Goal: Transaction & Acquisition: Register for event/course

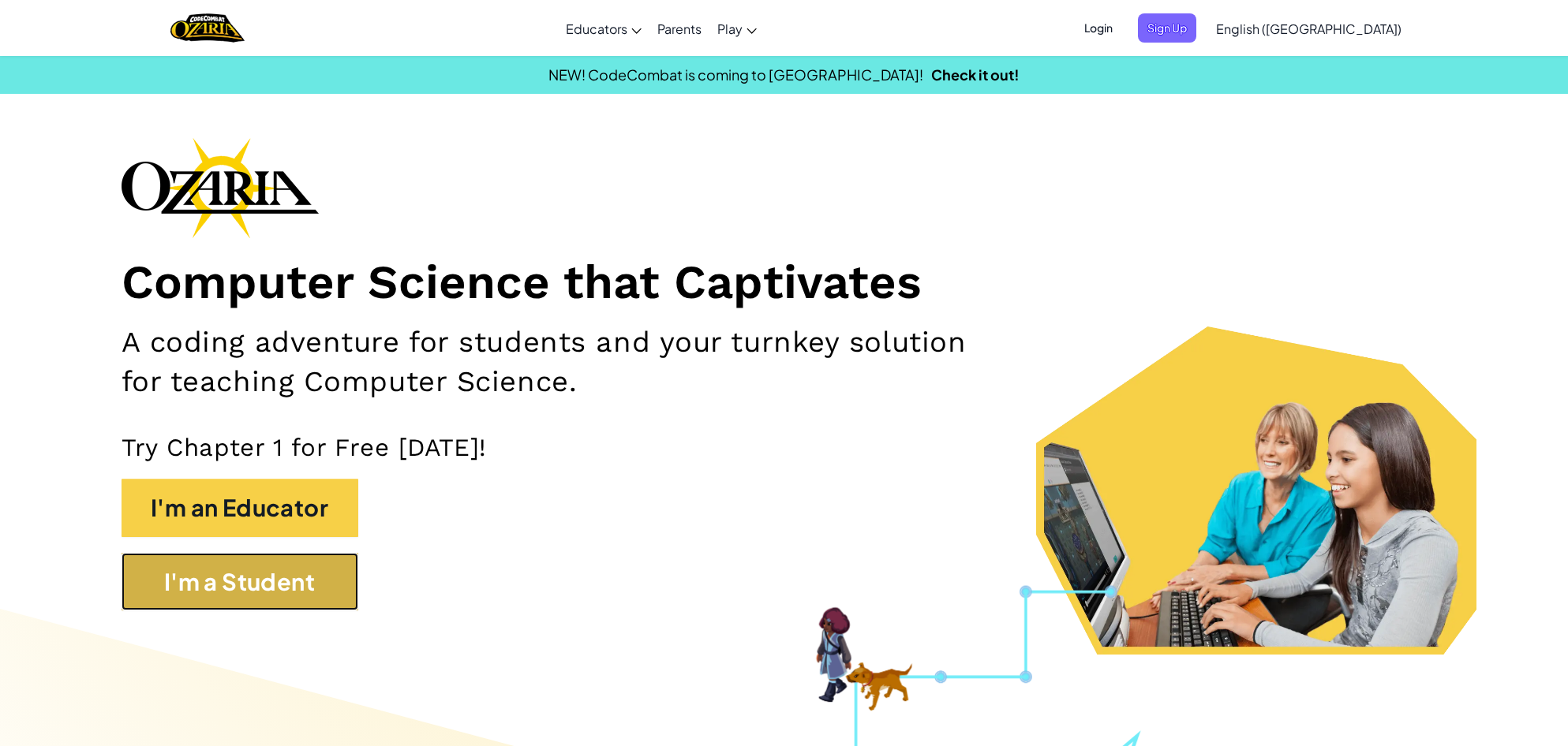
click at [227, 571] on button "I'm a Student" at bounding box center [240, 582] width 237 height 58
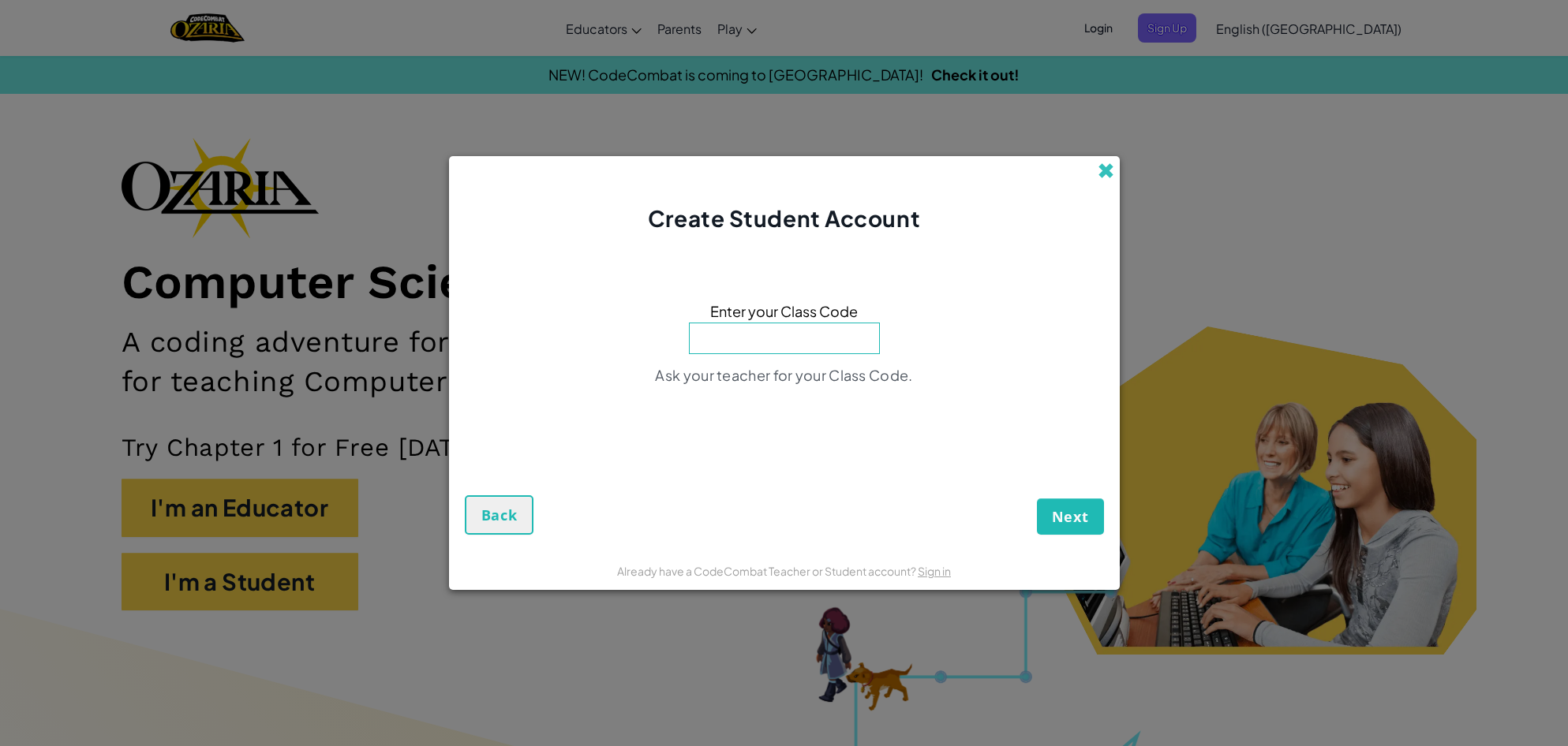
click at [1110, 175] on span at bounding box center [1106, 170] width 17 height 17
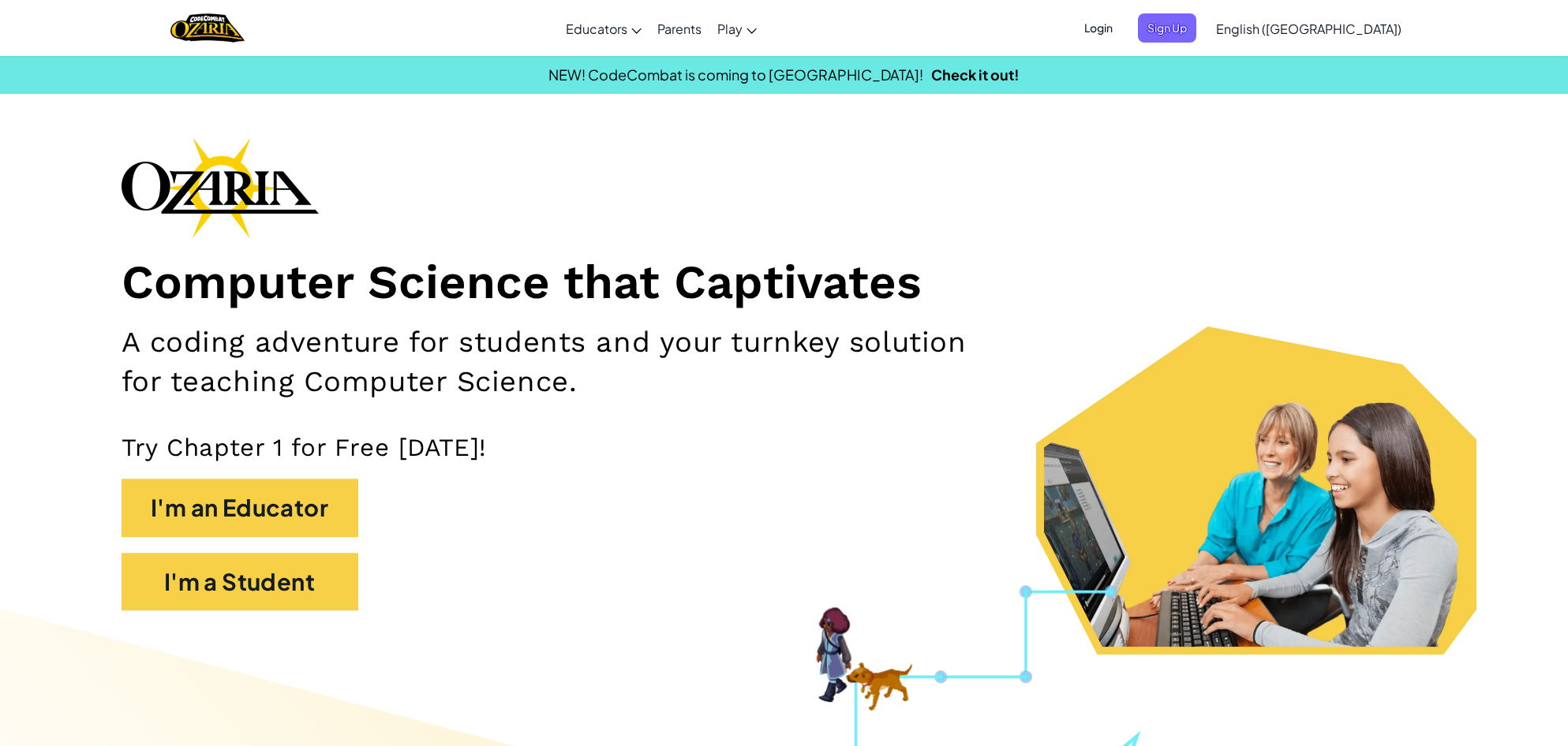
click at [1122, 26] on span "Login" at bounding box center [1098, 28] width 47 height 30
